Goal: Navigation & Orientation: Find specific page/section

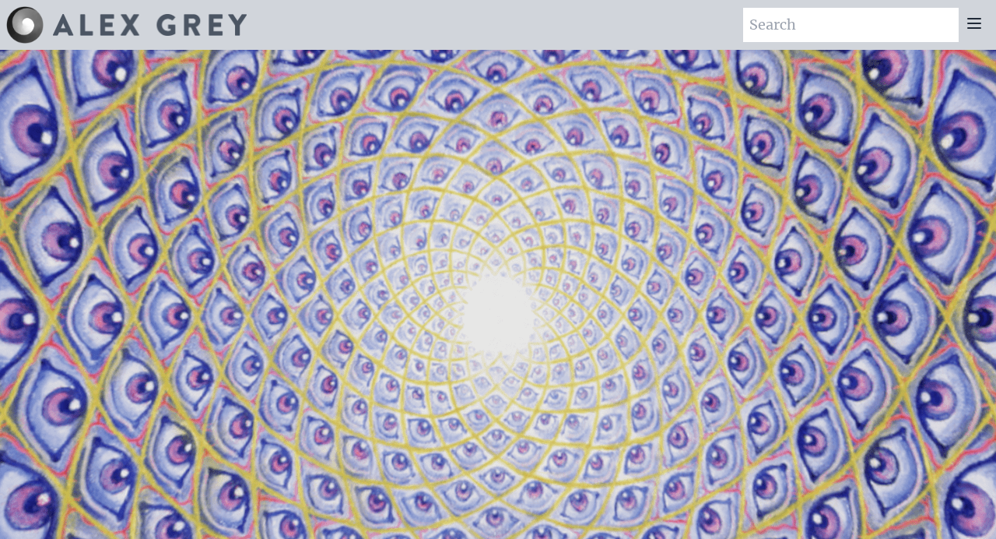
click at [977, 29] on icon at bounding box center [974, 23] width 19 height 19
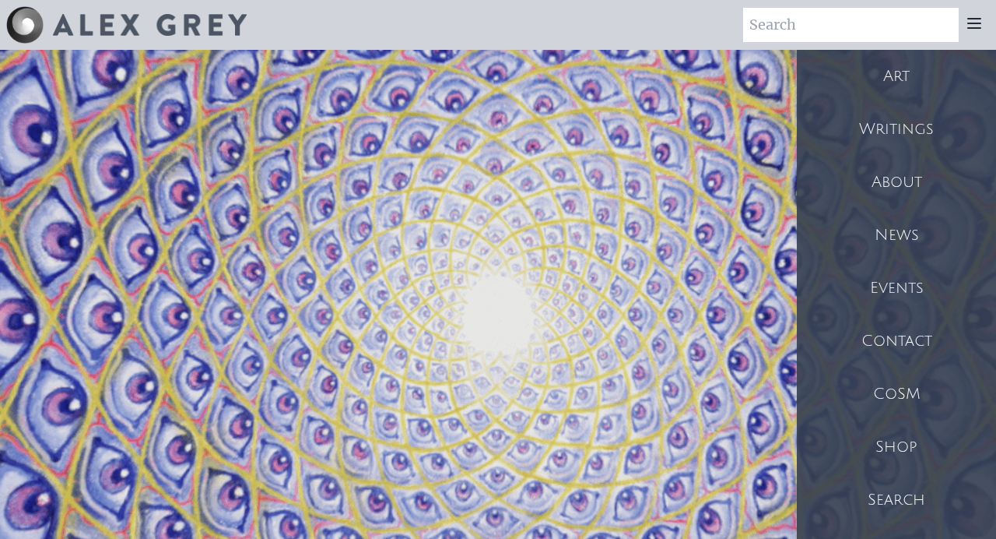
click at [901, 446] on div "Shop" at bounding box center [896, 446] width 199 height 53
